Goal: Find contact information: Find contact information

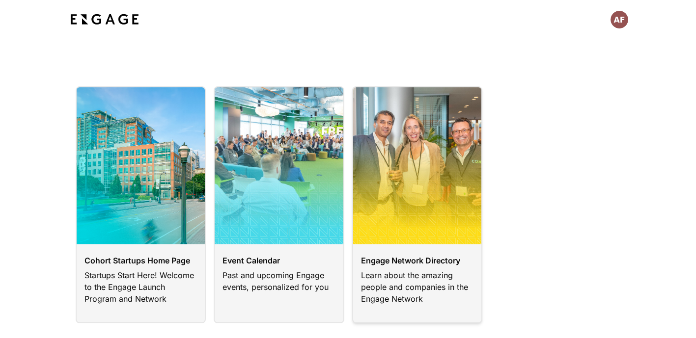
click at [436, 259] on link at bounding box center [417, 204] width 131 height 237
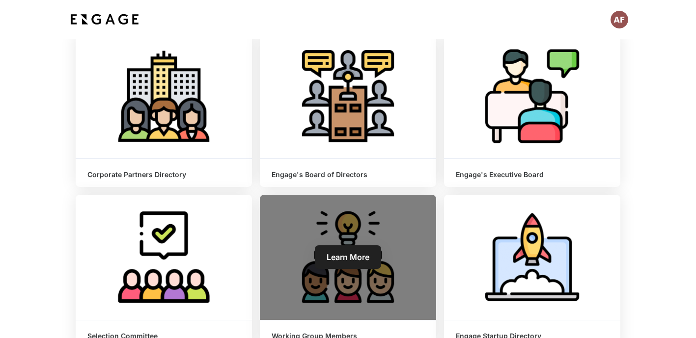
scroll to position [97, 0]
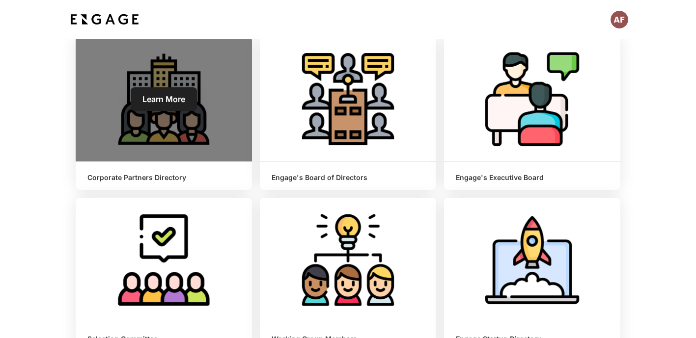
click at [188, 181] on h6 "Corporate Partners Directory" at bounding box center [163, 178] width 153 height 8
click at [176, 102] on span "Learn More" at bounding box center [163, 99] width 43 height 10
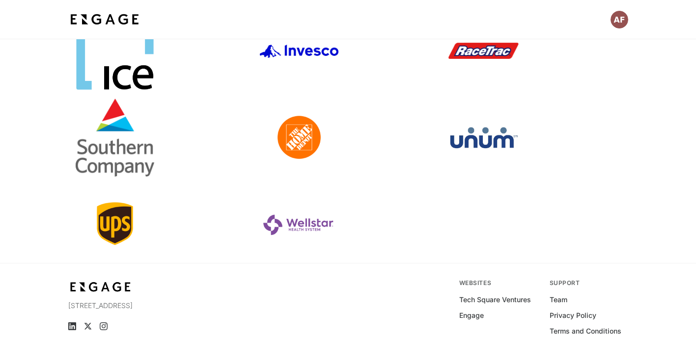
scroll to position [326, 0]
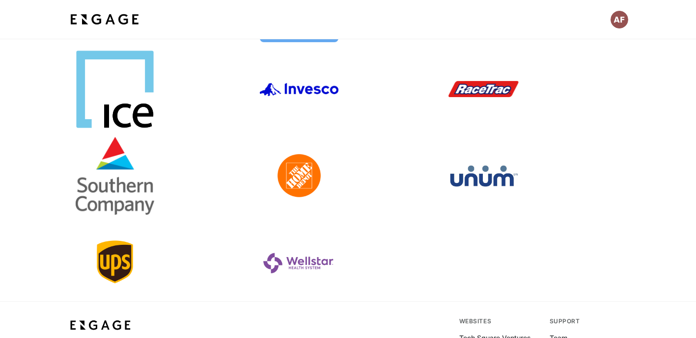
click at [302, 176] on link at bounding box center [348, 175] width 176 height 79
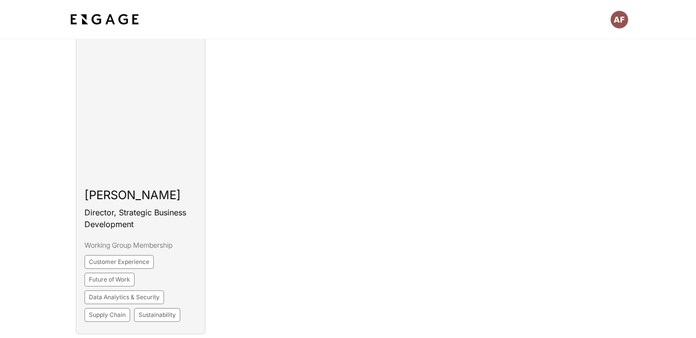
scroll to position [821, 0]
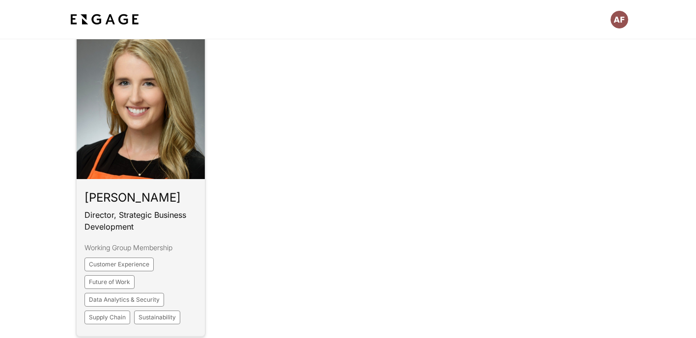
click at [158, 199] on link at bounding box center [141, 179] width 131 height 316
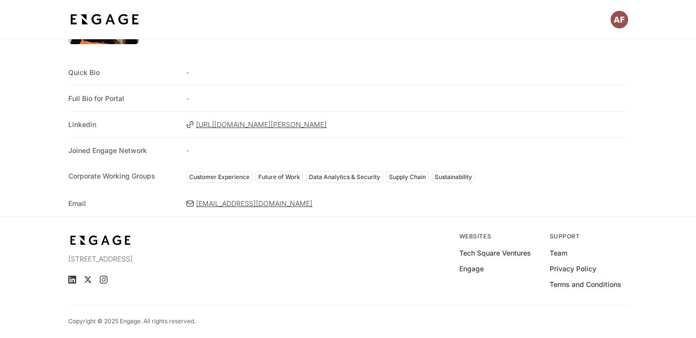
scroll to position [92, 0]
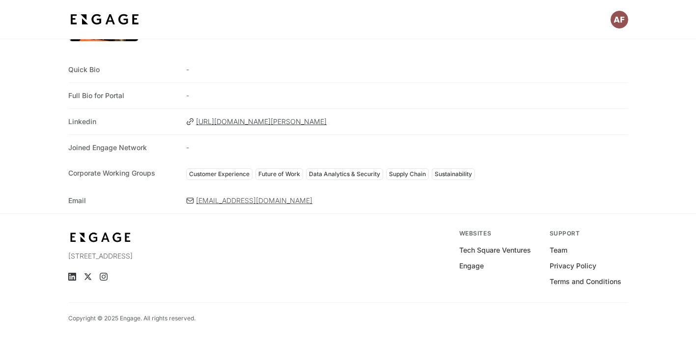
click at [297, 201] on span "[EMAIL_ADDRESS][DOMAIN_NAME]" at bounding box center [412, 201] width 432 height 10
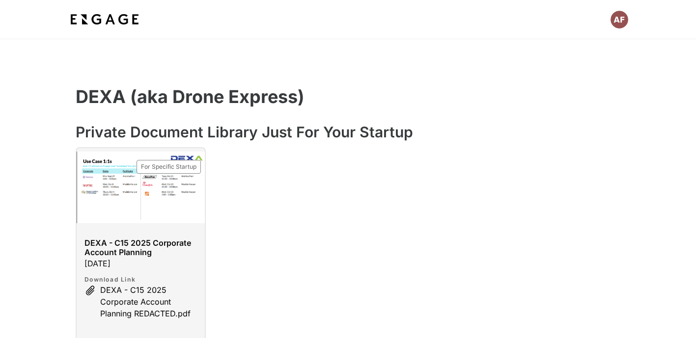
scroll to position [343, 0]
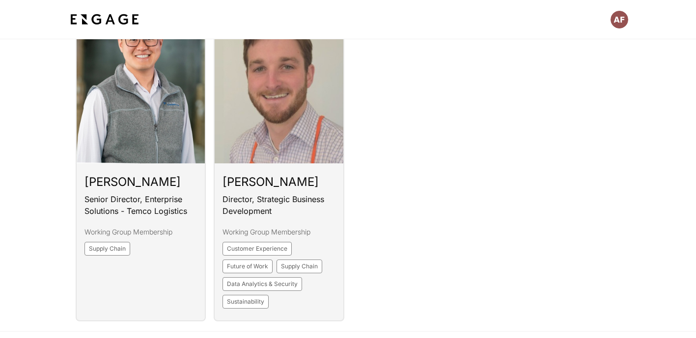
scroll to position [1200, 0]
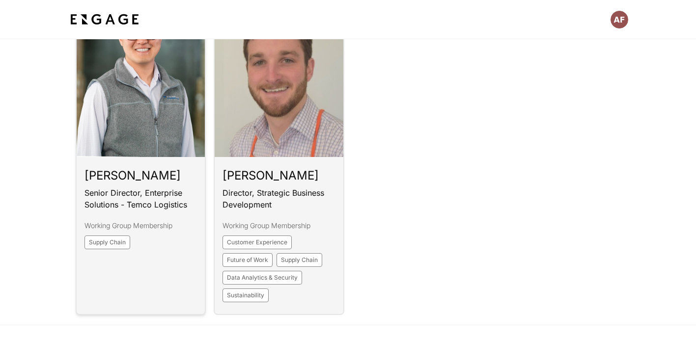
click at [179, 239] on link at bounding box center [141, 157] width 131 height 316
